Goal: Use online tool/utility

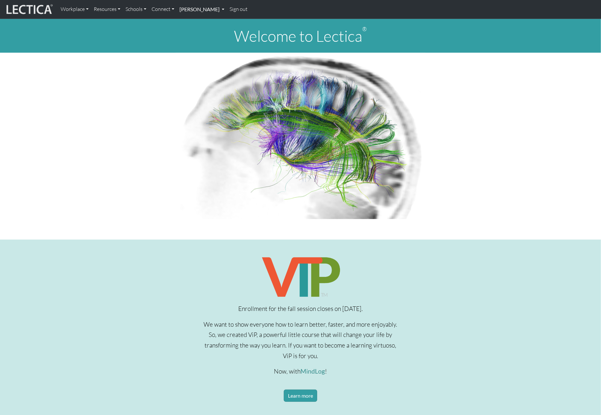
click at [200, 9] on link "[PERSON_NAME]" at bounding box center [202, 9] width 50 height 13
click at [199, 19] on ul "My Profile MindLog MindLog entries" at bounding box center [209, 37] width 64 height 40
click at [204, 8] on link "[PERSON_NAME]" at bounding box center [202, 9] width 50 height 13
click at [196, 25] on link "My Profile" at bounding box center [209, 24] width 53 height 8
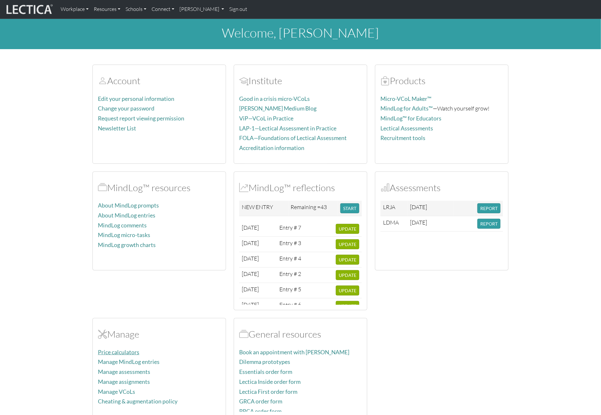
click at [125, 351] on link "Price calculators" at bounding box center [118, 352] width 41 height 7
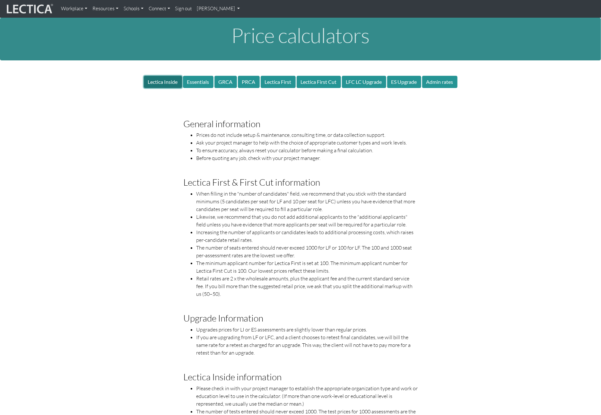
click at [159, 82] on button "Lectica Inside" at bounding box center [163, 82] width 38 height 12
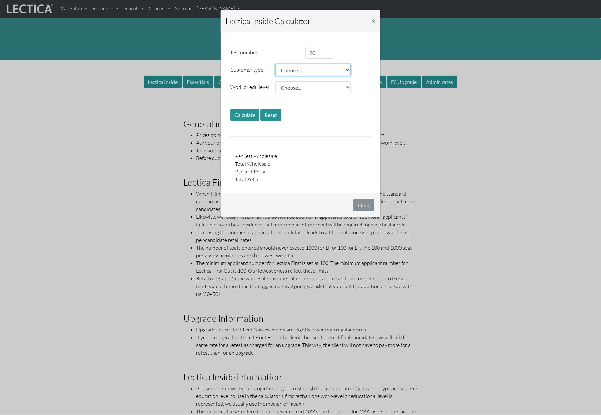
click at [287, 68] on select "Choose... Dissertation research Funded research Public school Private school Co…" at bounding box center [312, 70] width 75 height 12
select select "0.85"
click at [275, 64] on select "Choose... Dissertation research Funded research Public school Private school Co…" at bounding box center [312, 70] width 75 height 12
click at [303, 89] on select "Choose... 10–13 14-18 College student E0 E1 E2 E3 E4 L1 E5 L2 E6 L3 E7 L4 L5 L6…" at bounding box center [312, 87] width 75 height 12
select select "0.98"
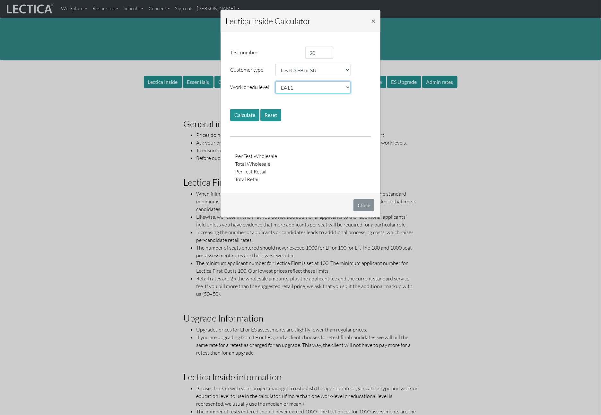
click at [275, 81] on select "Choose... 10–13 14-18 College student E0 E1 E2 E3 E4 L1 E5 L2 E6 L3 E7 L4 L5 L6…" at bounding box center [312, 87] width 75 height 12
click at [243, 114] on button "Calculate" at bounding box center [244, 115] width 29 height 12
click at [315, 87] on select "Choose... 10–13 14-18 College student E0 E1 E2 E3 E4 L1 E5 L2 E6 L3 E7 L4 L5 L6…" at bounding box center [312, 87] width 75 height 12
click at [331, 72] on select "Choose... Dissertation research Funded research Public school Private school Co…" at bounding box center [312, 70] width 75 height 12
click at [275, 64] on select "Choose... Dissertation research Funded research Public school Private school Co…" at bounding box center [312, 70] width 75 height 12
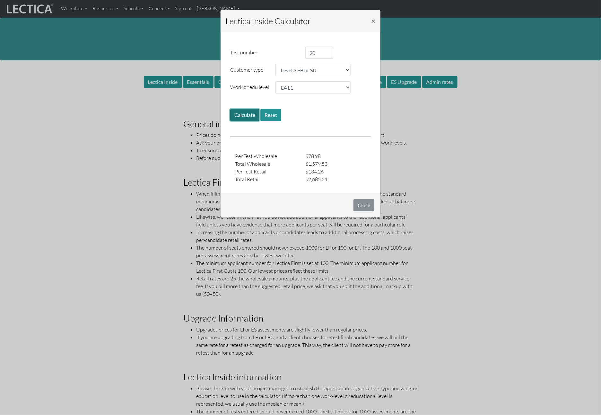
click at [233, 112] on button "Calculate" at bounding box center [244, 115] width 29 height 12
drag, startPoint x: 306, startPoint y: 154, endPoint x: 338, endPoint y: 185, distance: 44.5
click at [338, 185] on div "Test number 20 Customer type Choose... Dissertation research Funded research Pu…" at bounding box center [301, 115] width 160 height 156
click at [341, 140] on div "Test number 20 Customer type Choose... Dissertation research Funded research Pu…" at bounding box center [300, 115] width 150 height 136
click at [376, 21] on button "×" at bounding box center [373, 21] width 15 height 18
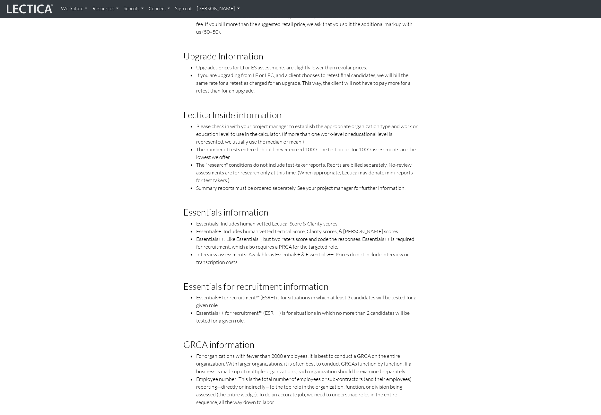
scroll to position [280, 0]
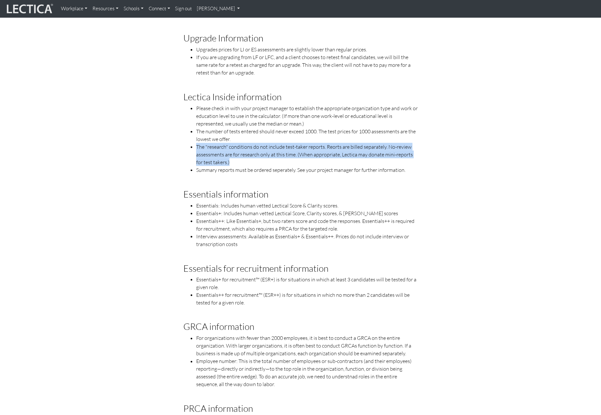
drag, startPoint x: 197, startPoint y: 148, endPoint x: 273, endPoint y: 163, distance: 77.6
click at [273, 163] on li "The "research" conditions do not include test-taker reports. Reorts are billed …" at bounding box center [306, 154] width 221 height 23
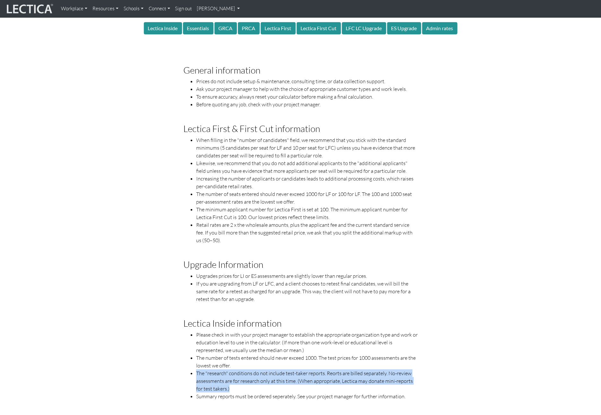
scroll to position [0, 0]
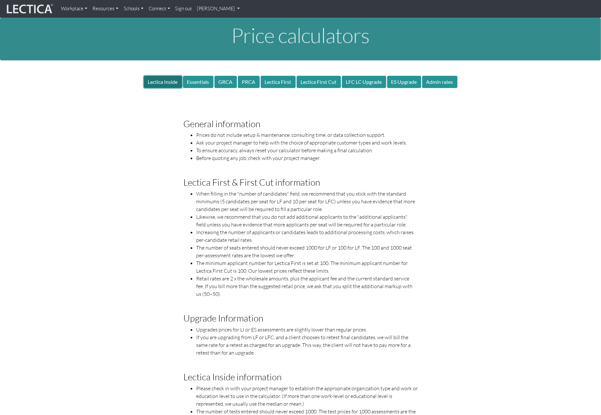
click at [169, 85] on button "Lectica Inside" at bounding box center [163, 82] width 38 height 12
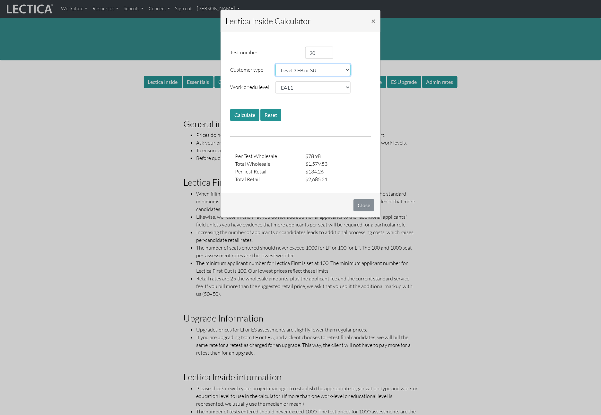
click at [327, 73] on select "Choose... Dissertation research Funded research Public school Private school Co…" at bounding box center [312, 70] width 75 height 12
click at [275, 64] on select "Choose... Dissertation research Funded research Public school Private school Co…" at bounding box center [312, 70] width 75 height 12
click at [243, 114] on button "Calculate" at bounding box center [244, 115] width 29 height 12
click at [304, 71] on select "Choose... Dissertation research Funded research Public school Private school Co…" at bounding box center [312, 70] width 75 height 12
click at [275, 64] on select "Choose... Dissertation research Funded research Public school Private school Co…" at bounding box center [312, 70] width 75 height 12
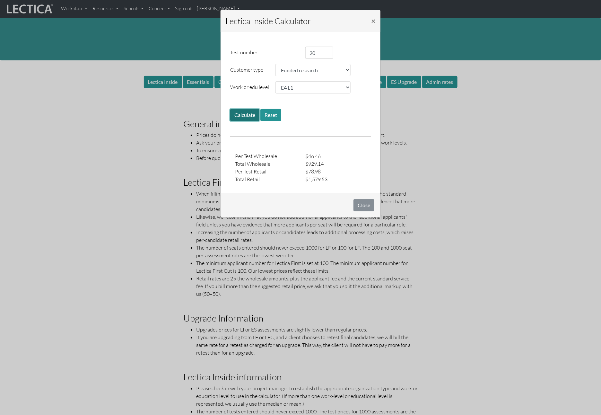
click at [244, 113] on button "Calculate" at bounding box center [244, 115] width 29 height 12
click at [325, 71] on select "Choose... Dissertation research Funded research Public school Private school Co…" at bounding box center [312, 70] width 75 height 12
click at [321, 52] on input "20" at bounding box center [319, 53] width 28 height 12
click at [322, 69] on select "Choose... Dissertation research Funded research Public school Private school Co…" at bounding box center [312, 70] width 75 height 12
click at [275, 64] on select "Choose... Dissertation research Funded research Public school Private school Co…" at bounding box center [312, 70] width 75 height 12
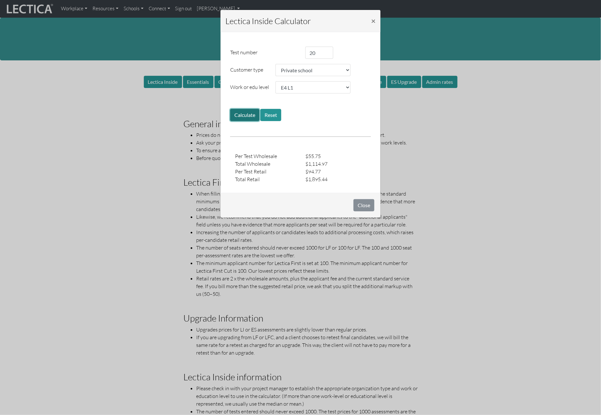
click at [244, 112] on button "Calculate" at bounding box center [244, 115] width 29 height 12
click at [296, 68] on select "Choose... Dissertation research Funded research Public school Private school Co…" at bounding box center [312, 70] width 75 height 12
click at [275, 64] on select "Choose... Dissertation research Funded research Public school Private school Co…" at bounding box center [312, 70] width 75 height 12
click at [246, 111] on button "Calculate" at bounding box center [244, 115] width 29 height 12
click at [305, 67] on select "Choose... Dissertation research Funded research Public school Private school Co…" at bounding box center [312, 70] width 75 height 12
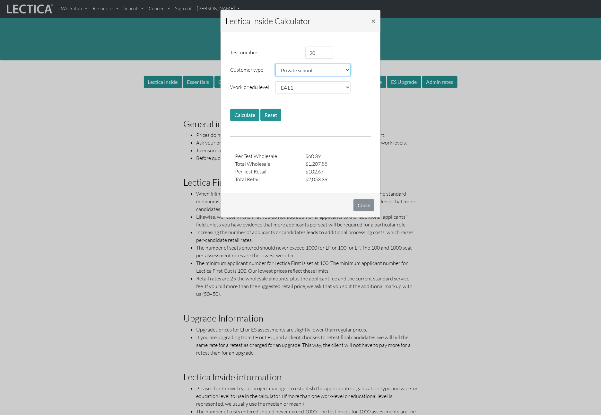
click at [275, 64] on select "Choose... Dissertation research Funded research Public school Private school Co…" at bounding box center [312, 70] width 75 height 12
click at [249, 111] on button "Calculate" at bounding box center [244, 115] width 29 height 12
click at [312, 68] on select "Choose... Dissertation research Funded research Public school Private school Co…" at bounding box center [312, 70] width 75 height 12
click at [275, 64] on select "Choose... Dissertation research Funded research Public school Private school Co…" at bounding box center [312, 70] width 75 height 12
click at [246, 115] on button "Calculate" at bounding box center [244, 115] width 29 height 12
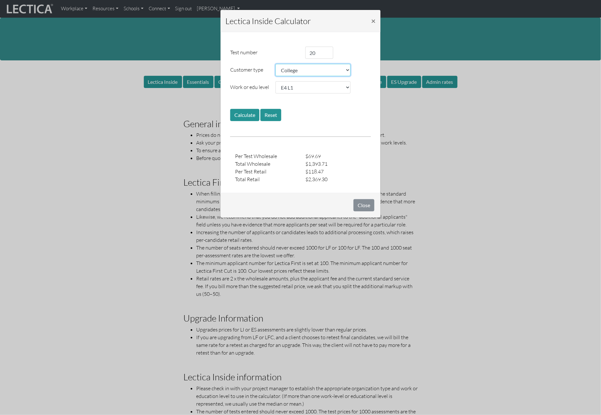
click at [306, 67] on select "Choose... Dissertation research Funded research Public school Private school Co…" at bounding box center [312, 70] width 75 height 12
select select "0.85"
click at [275, 64] on select "Choose... Dissertation research Funded research Public school Private school Co…" at bounding box center [312, 70] width 75 height 12
click at [242, 113] on button "Calculate" at bounding box center [244, 115] width 29 height 12
click at [373, 21] on span "×" at bounding box center [373, 20] width 4 height 9
